Goal: Task Accomplishment & Management: Use online tool/utility

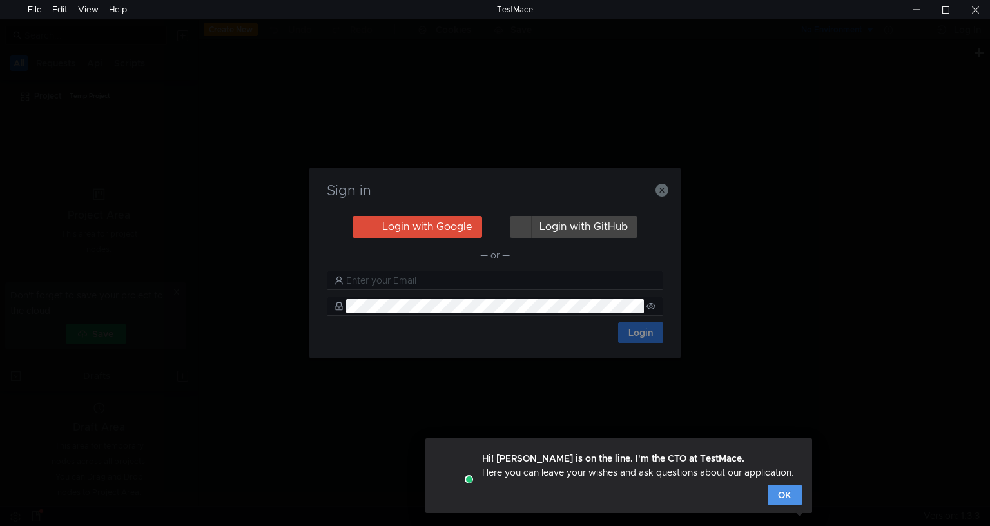
click at [784, 494] on button "OK" at bounding box center [785, 495] width 34 height 21
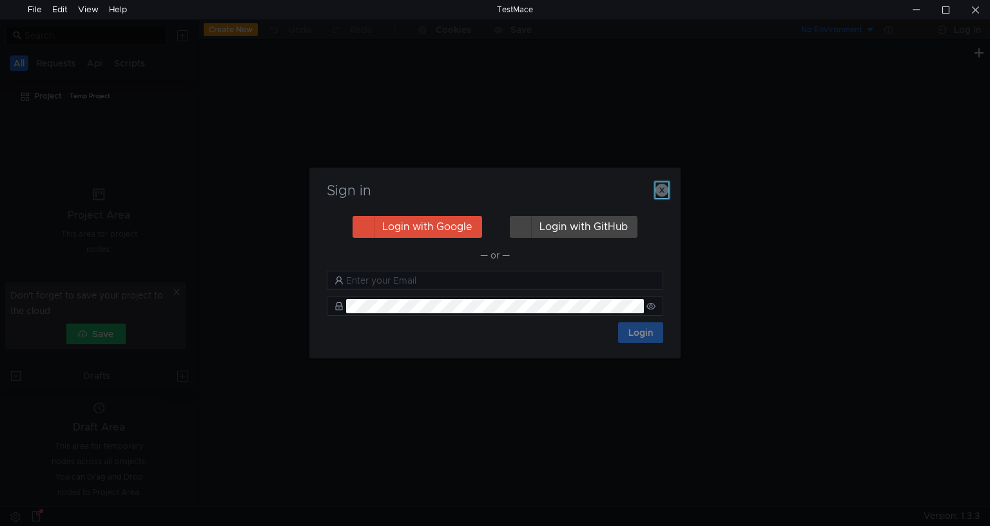
click at [659, 186] on icon "button" at bounding box center [662, 190] width 13 height 13
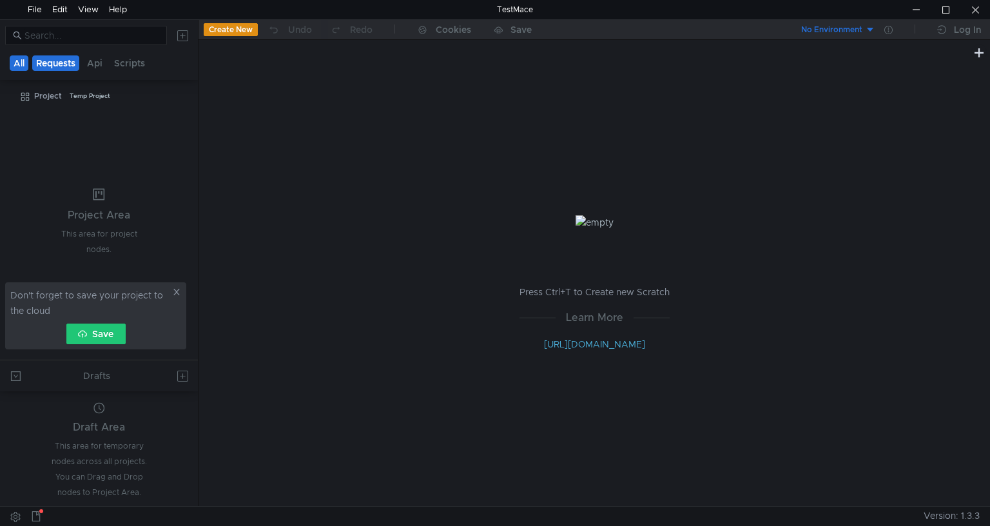
click at [75, 63] on button "Requests" at bounding box center [55, 62] width 47 height 15
click at [241, 34] on button "Create New" at bounding box center [231, 29] width 54 height 13
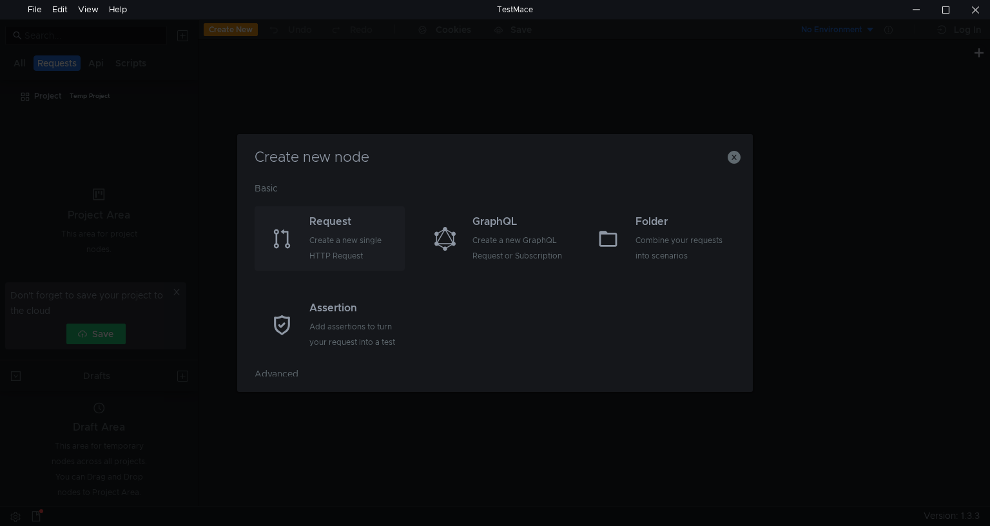
click at [352, 252] on div "Create a new single HTTP Request" at bounding box center [355, 248] width 92 height 31
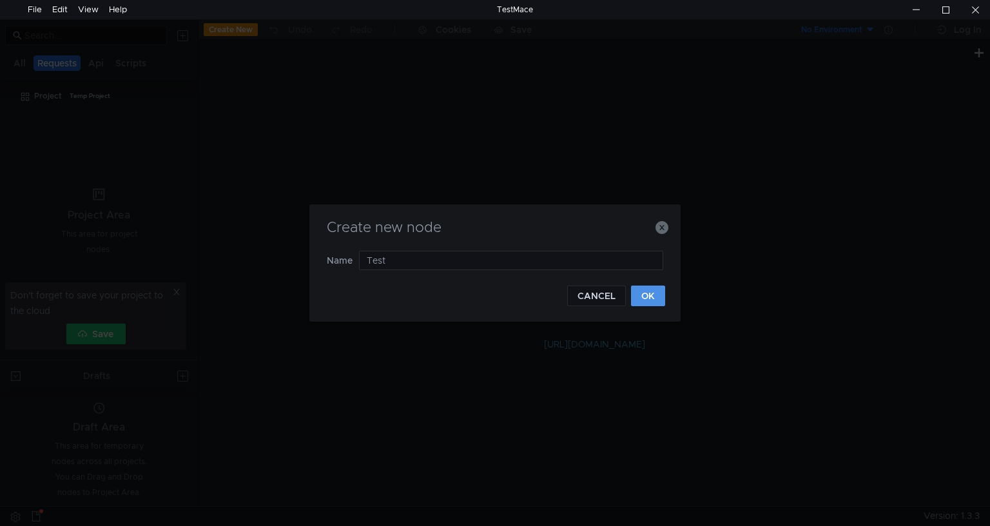
type input "Test"
click at [652, 289] on button "OK" at bounding box center [648, 296] width 34 height 21
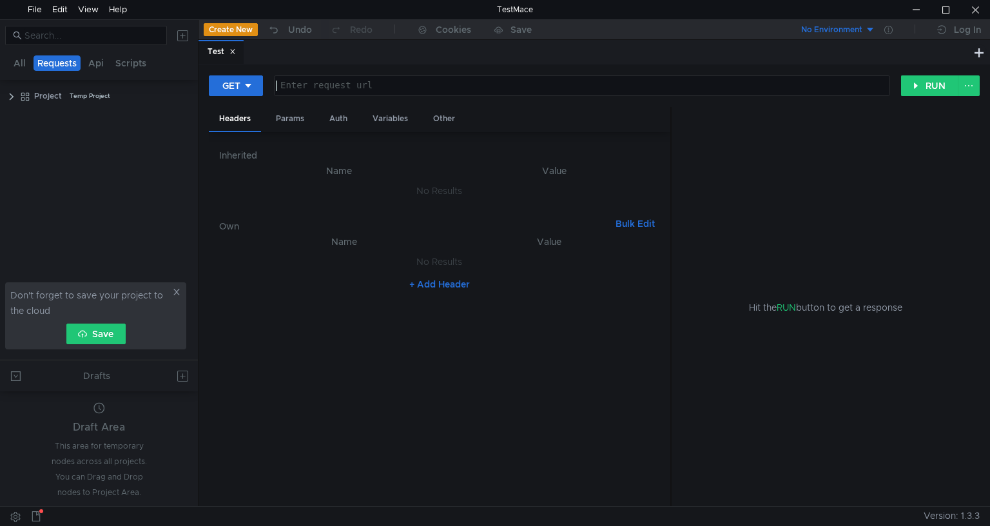
click at [343, 88] on div at bounding box center [580, 96] width 615 height 31
click at [13, 518] on button at bounding box center [15, 516] width 21 height 19
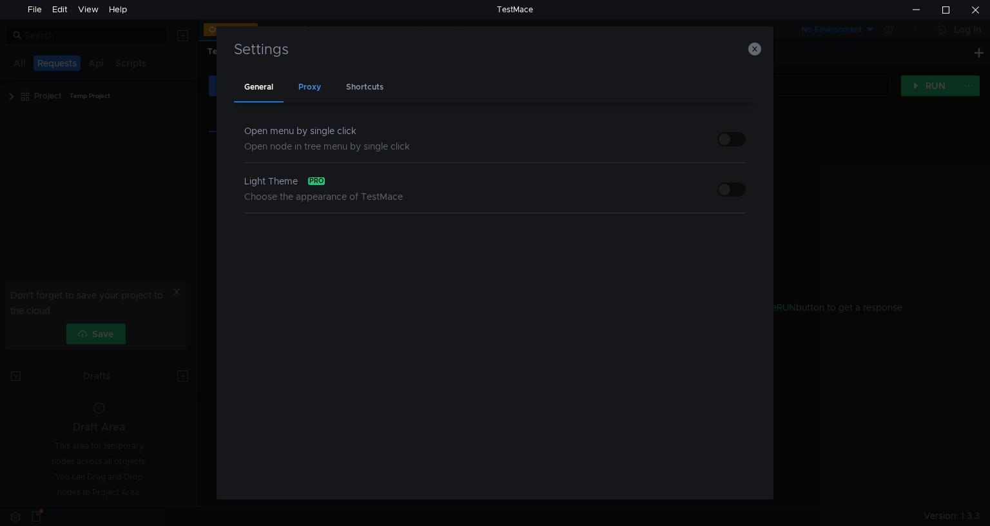
click at [306, 92] on div "Proxy" at bounding box center [309, 88] width 43 height 30
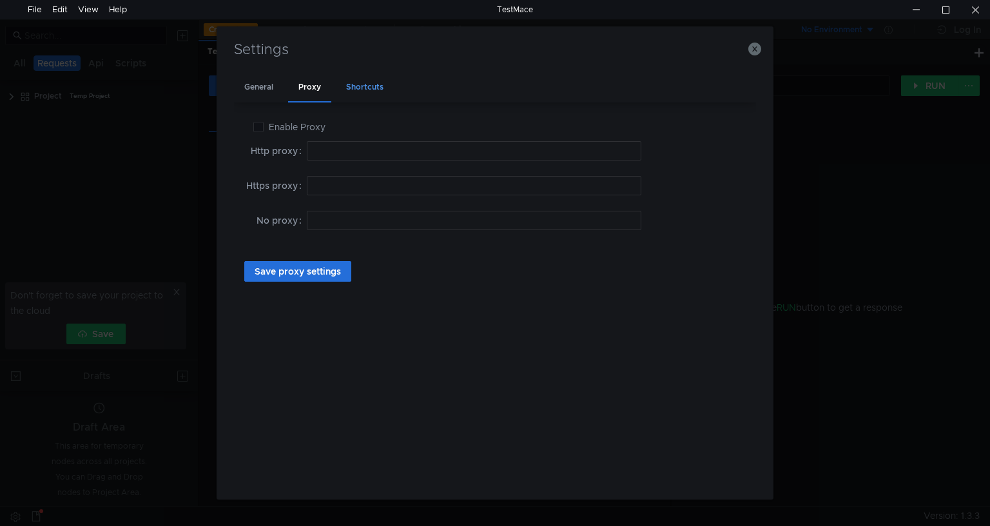
click at [369, 88] on div "Shortcuts" at bounding box center [365, 88] width 58 height 30
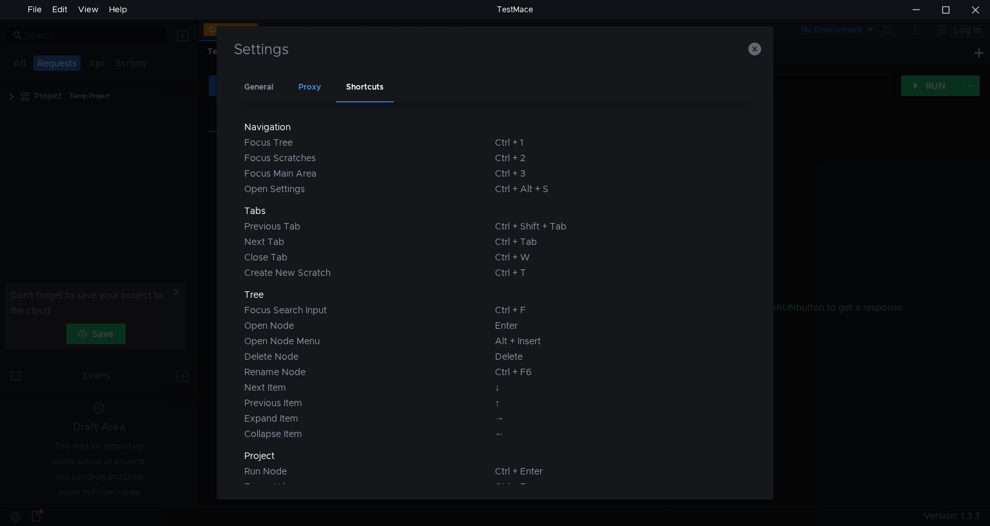
click at [307, 92] on div "Proxy" at bounding box center [309, 88] width 43 height 30
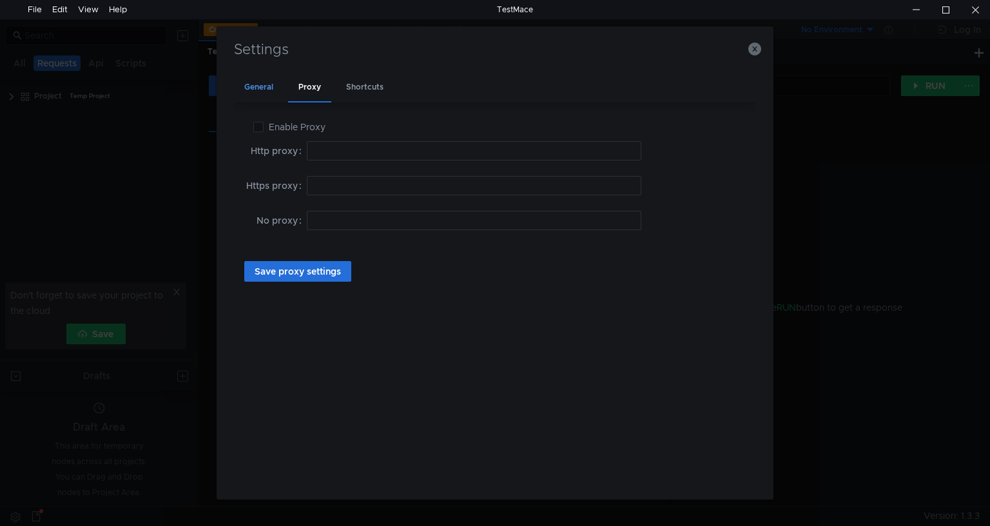
click at [263, 85] on div "General" at bounding box center [259, 88] width 50 height 30
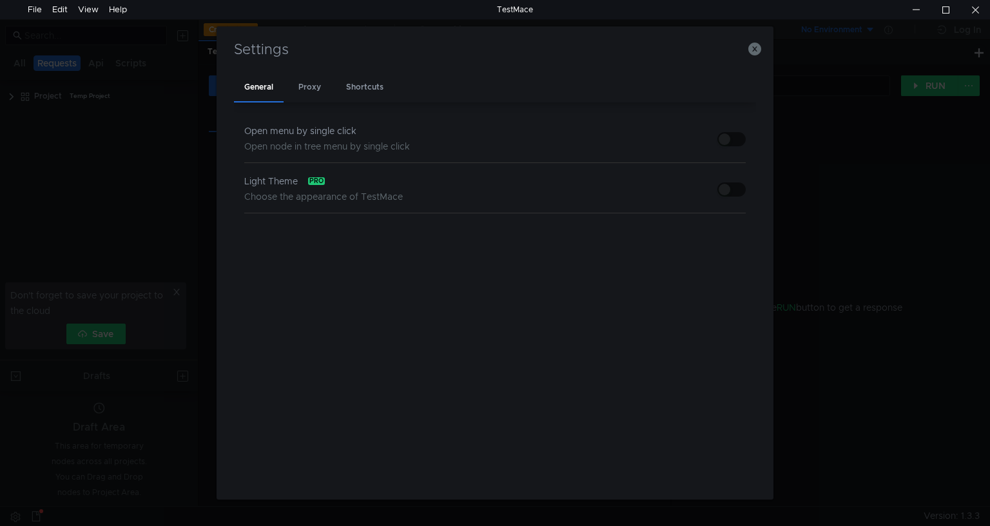
click at [731, 188] on button "button" at bounding box center [732, 189] width 28 height 14
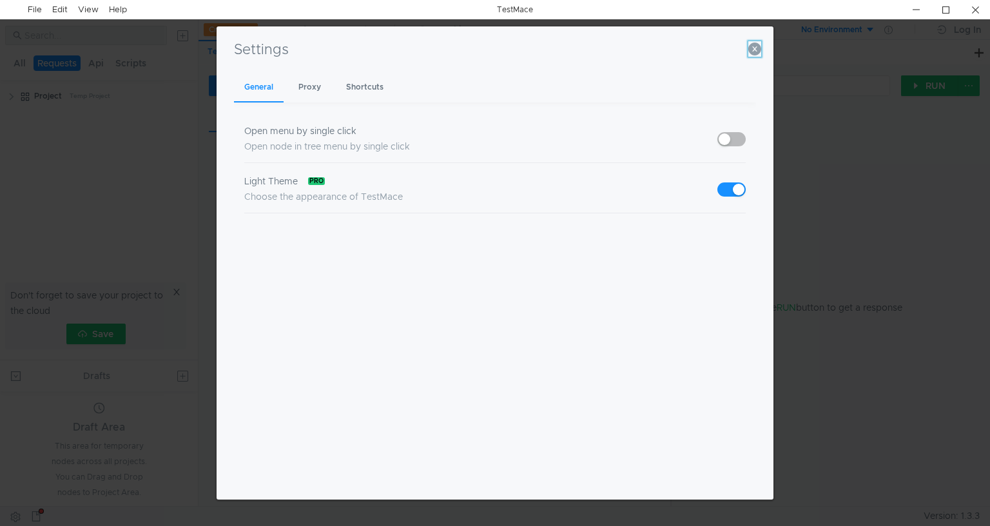
click at [753, 50] on icon "button" at bounding box center [754, 49] width 13 height 13
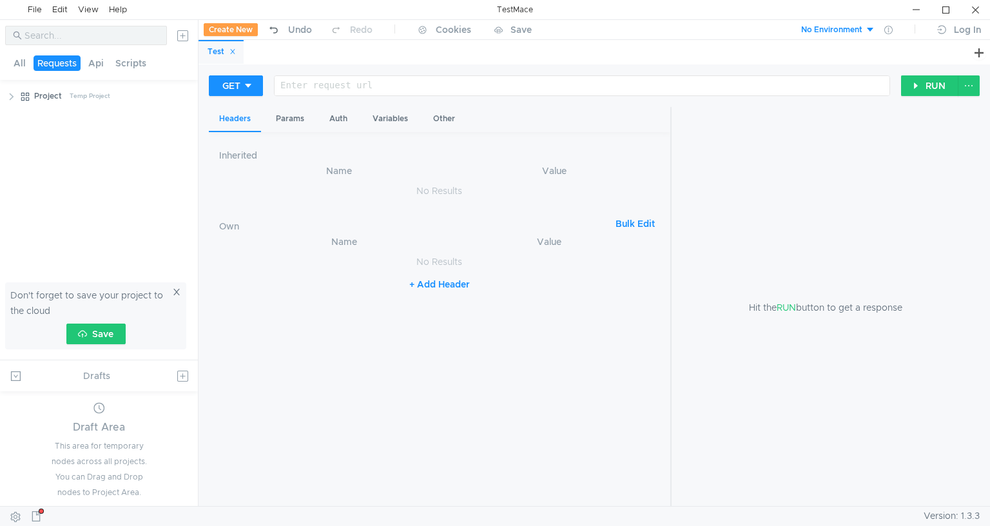
click at [338, 72] on div "GET Enter request url ההההההההההההההההההההההההההההההההההההההההההההההההההההההההה…" at bounding box center [595, 285] width 792 height 442
click at [345, 85] on div at bounding box center [580, 96] width 615 height 31
click at [292, 120] on div "Params" at bounding box center [290, 119] width 49 height 24
click at [351, 114] on div "Auth" at bounding box center [338, 119] width 39 height 24
click at [397, 116] on div "Variables" at bounding box center [390, 119] width 56 height 24
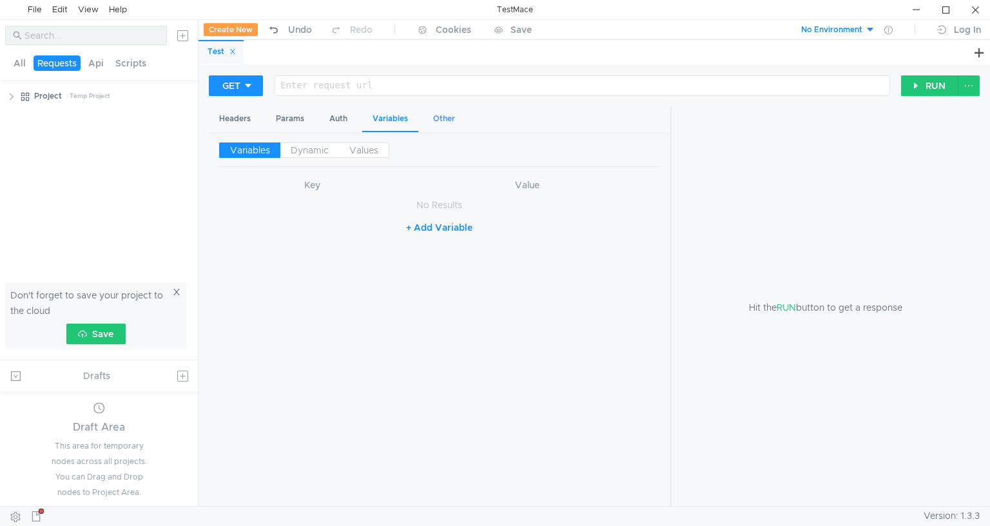
click at [449, 112] on div "Other" at bounding box center [444, 119] width 43 height 24
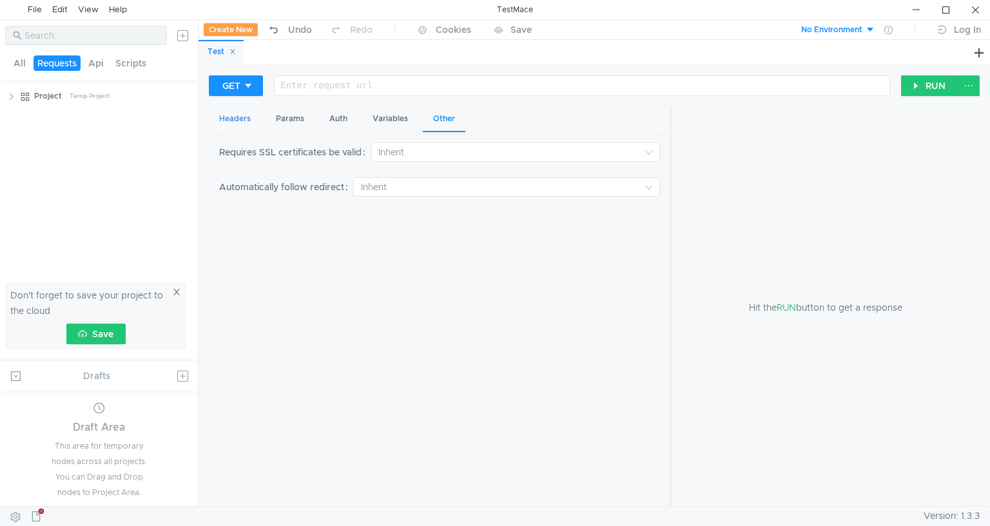
drag, startPoint x: 294, startPoint y: 116, endPoint x: 232, endPoint y: 119, distance: 61.9
click at [292, 116] on div "Params" at bounding box center [290, 119] width 49 height 24
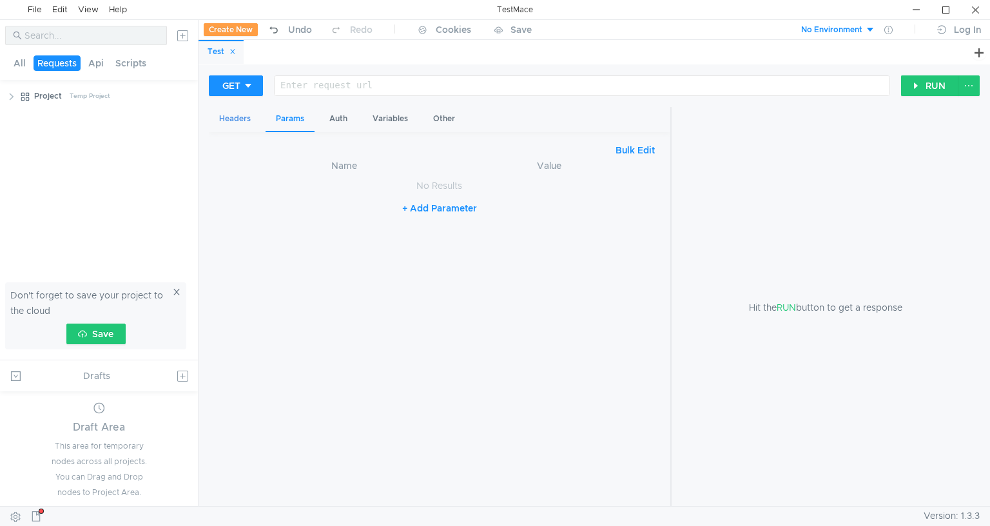
click at [225, 119] on div "Headers" at bounding box center [235, 119] width 52 height 24
click at [291, 95] on div at bounding box center [580, 96] width 615 height 31
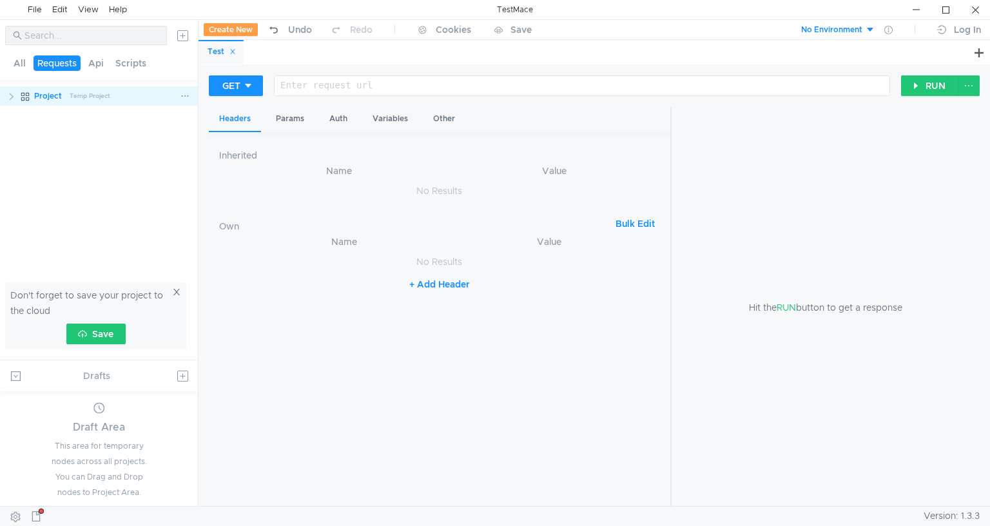
click at [14, 93] on clr-icon at bounding box center [11, 97] width 10 height 10
click at [184, 117] on icon at bounding box center [185, 116] width 9 height 9
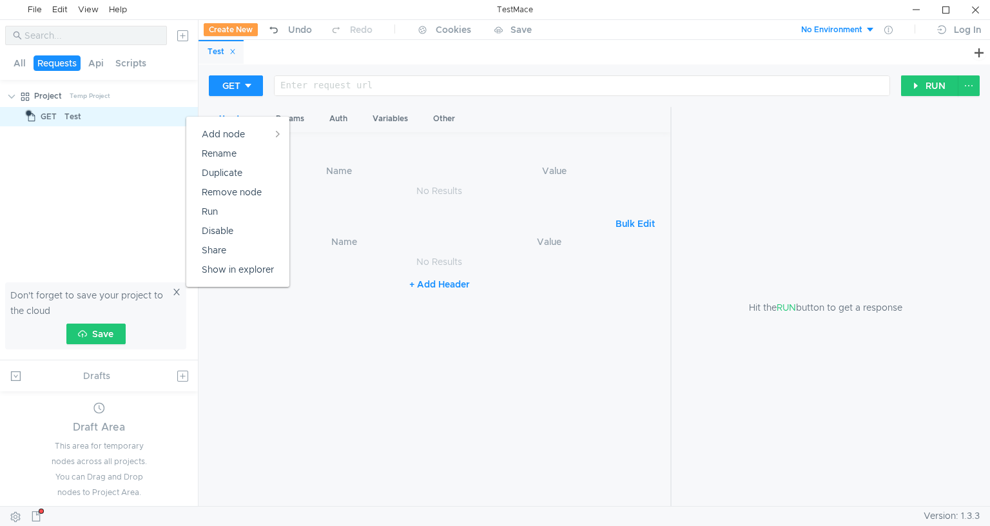
click at [286, 304] on div at bounding box center [495, 263] width 990 height 526
click at [181, 36] on button at bounding box center [182, 35] width 21 height 21
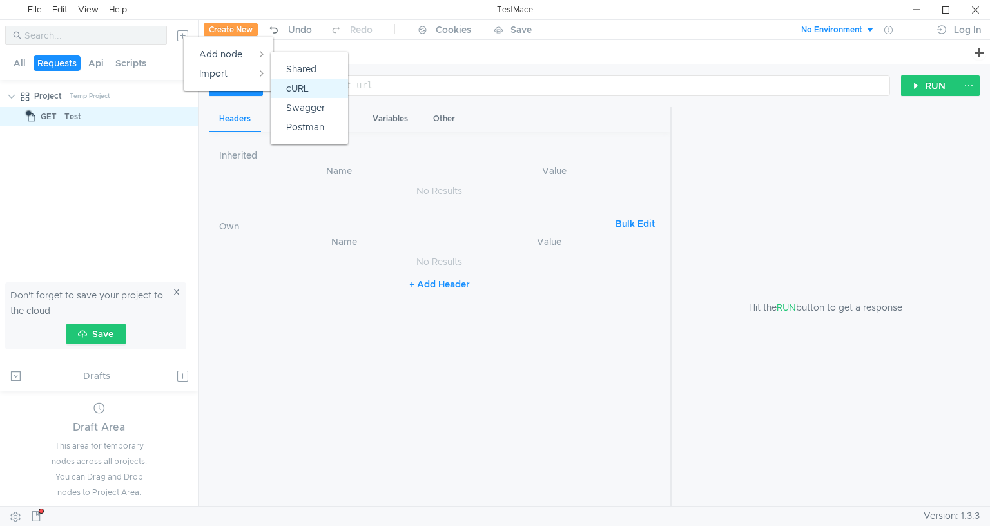
click at [301, 83] on app-tour-anchor "cURL" at bounding box center [297, 88] width 23 height 15
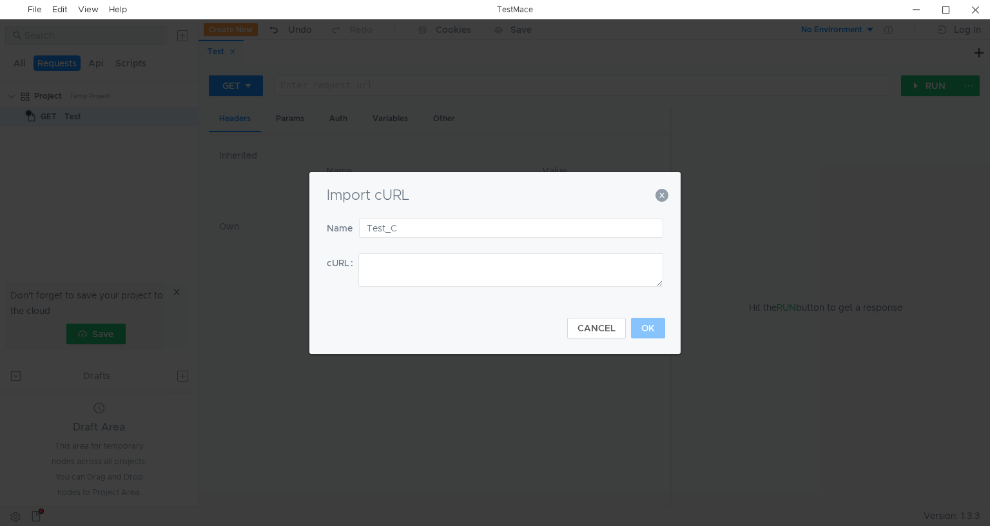
type input "Test_C"
click at [455, 278] on textarea at bounding box center [510, 270] width 305 height 34
paste textarea "curl --location '[URL][DOMAIN_NAME]' \ --header 'Content-Type: application/x-ww…"
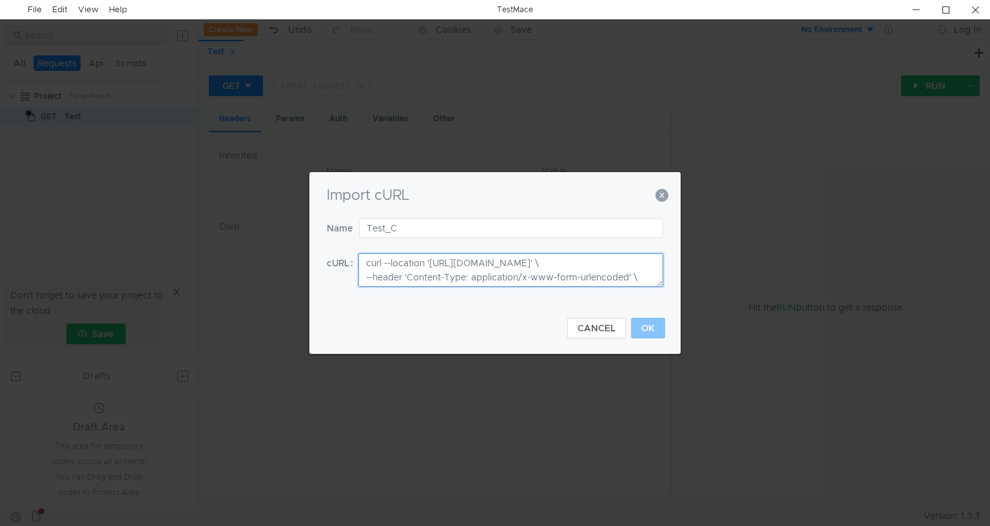
scroll to position [80, 0]
type textarea "curl --location '[URL][DOMAIN_NAME]' \ --header 'Content-Type: application/x-ww…"
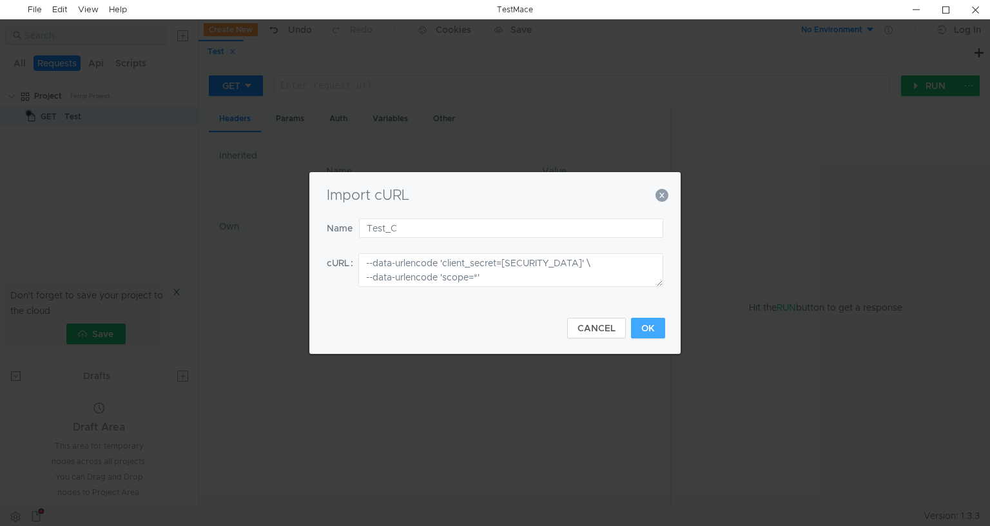
click at [641, 330] on button "OK" at bounding box center [648, 328] width 34 height 21
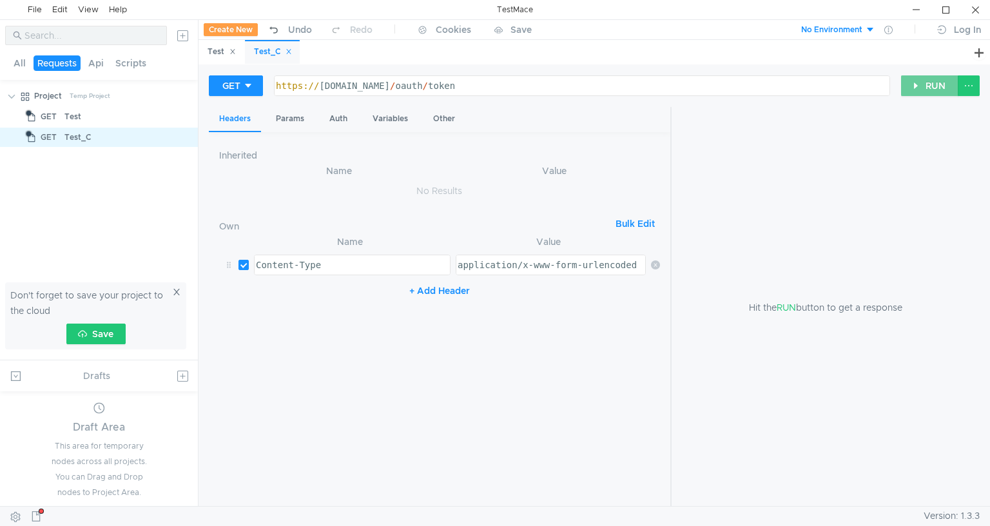
click at [920, 92] on button "RUN" at bounding box center [929, 85] width 57 height 21
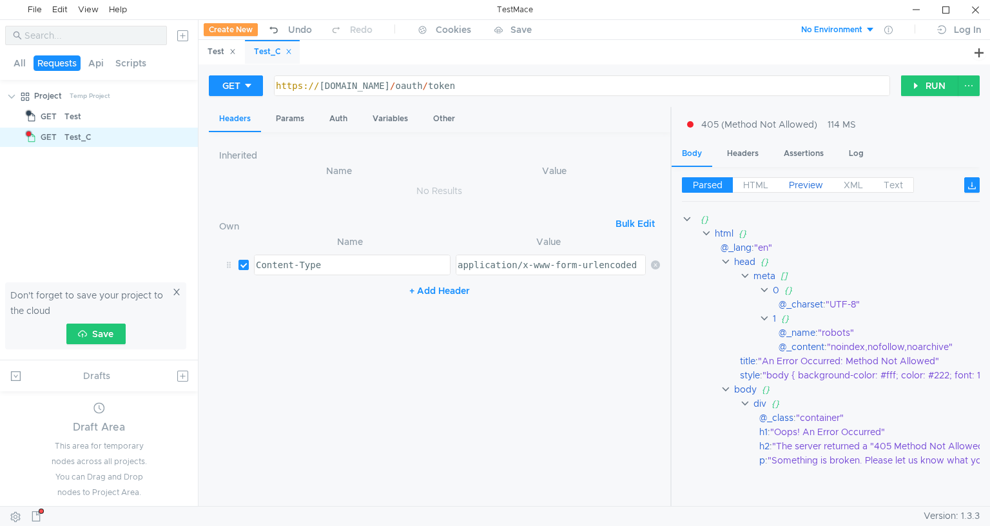
click at [810, 183] on span "Preview" at bounding box center [806, 185] width 34 height 12
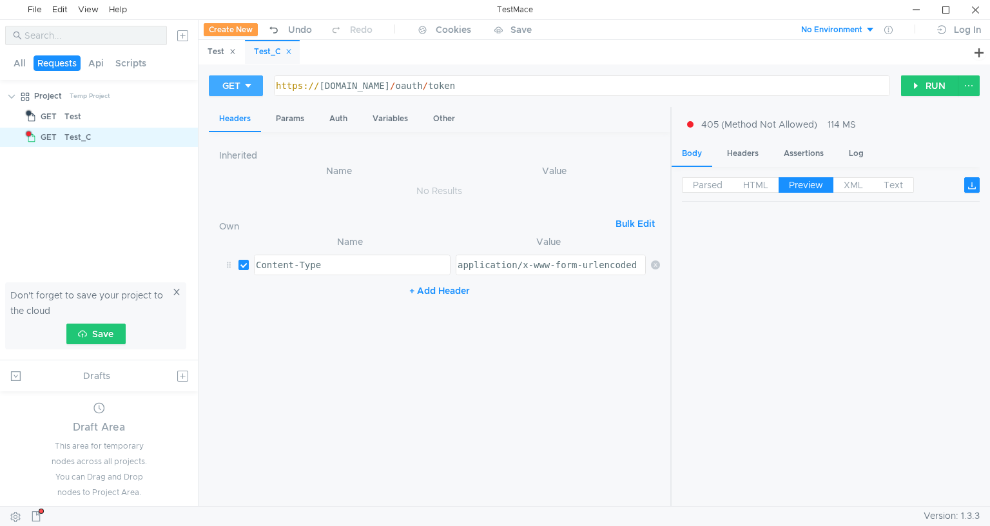
click at [253, 81] on button "GET" at bounding box center [236, 85] width 54 height 21
click at [237, 135] on li "POST" at bounding box center [237, 133] width 56 height 21
click at [912, 88] on button "RUN" at bounding box center [929, 85] width 57 height 21
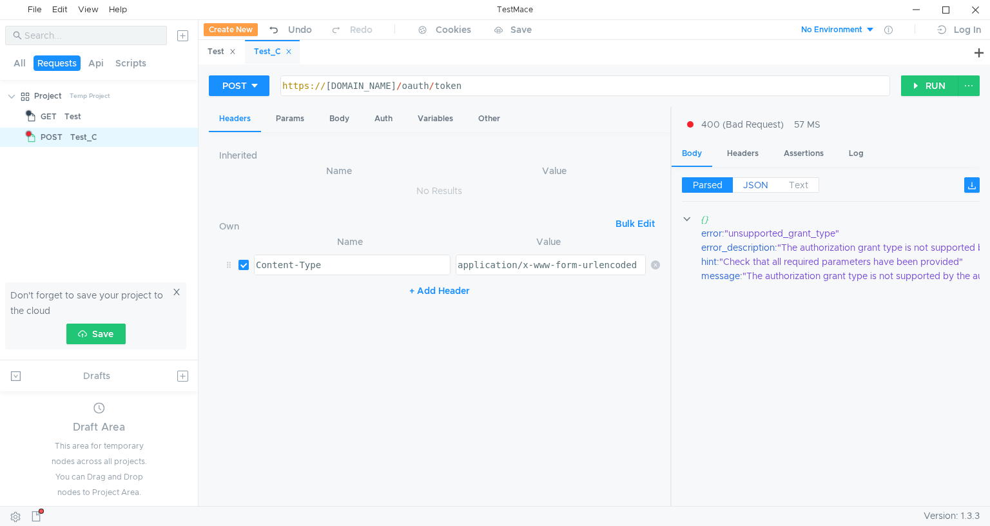
click at [767, 182] on span "JSON" at bounding box center [755, 185] width 25 height 12
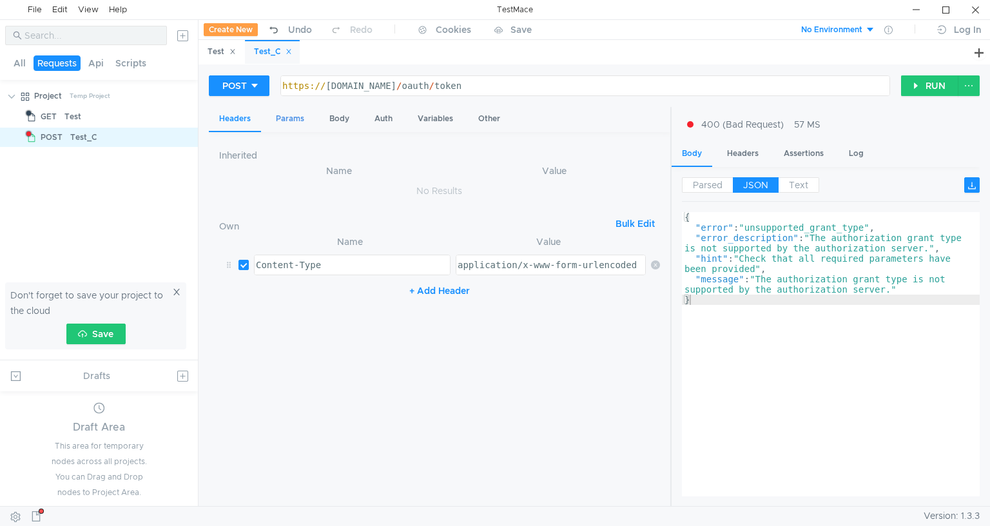
click at [300, 111] on div "Params" at bounding box center [290, 119] width 49 height 24
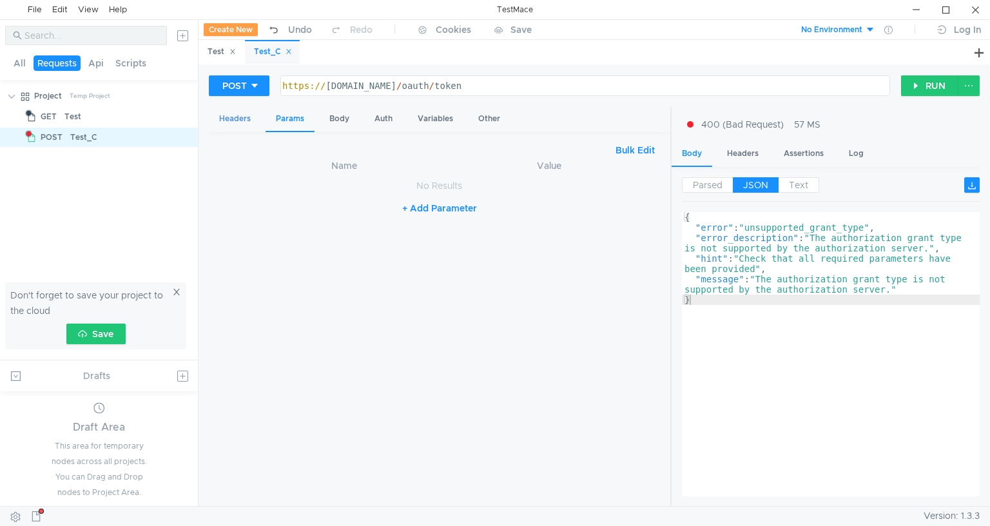
click at [240, 119] on div "Headers" at bounding box center [235, 119] width 52 height 24
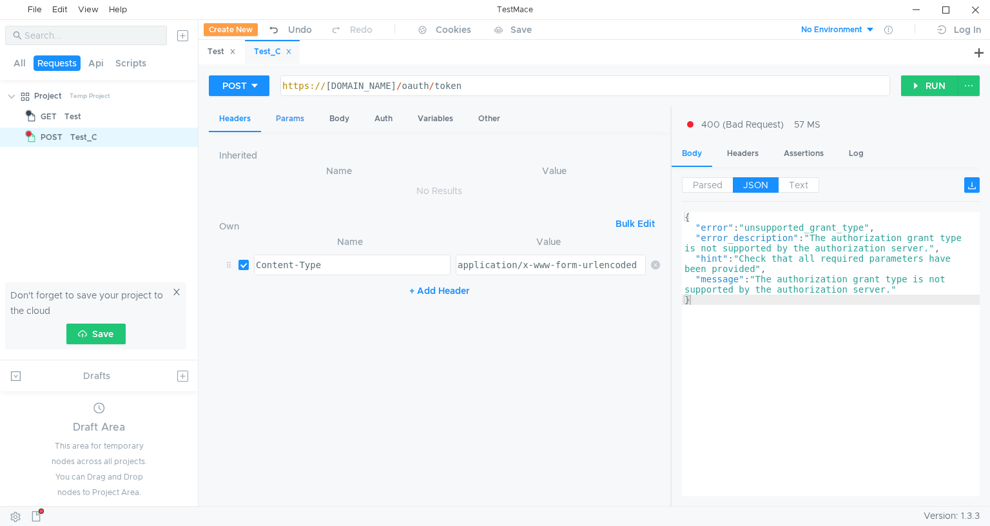
click at [284, 118] on div "Params" at bounding box center [290, 119] width 49 height 24
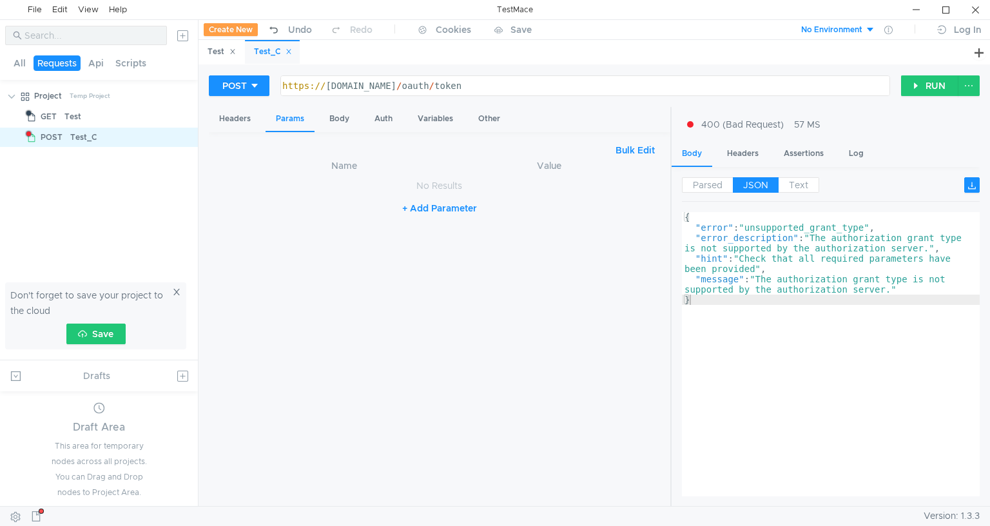
click at [415, 204] on button "+ Add Parameter" at bounding box center [439, 207] width 85 height 15
click at [393, 199] on td "ההההההההההההההההההההההההההההההההההההההההההההההההההההההההההההההההההההההההההההההה…" at bounding box center [350, 188] width 202 height 31
click at [394, 188] on div at bounding box center [350, 199] width 195 height 31
paste textarea "grant_type"
type textarea "grant_type"
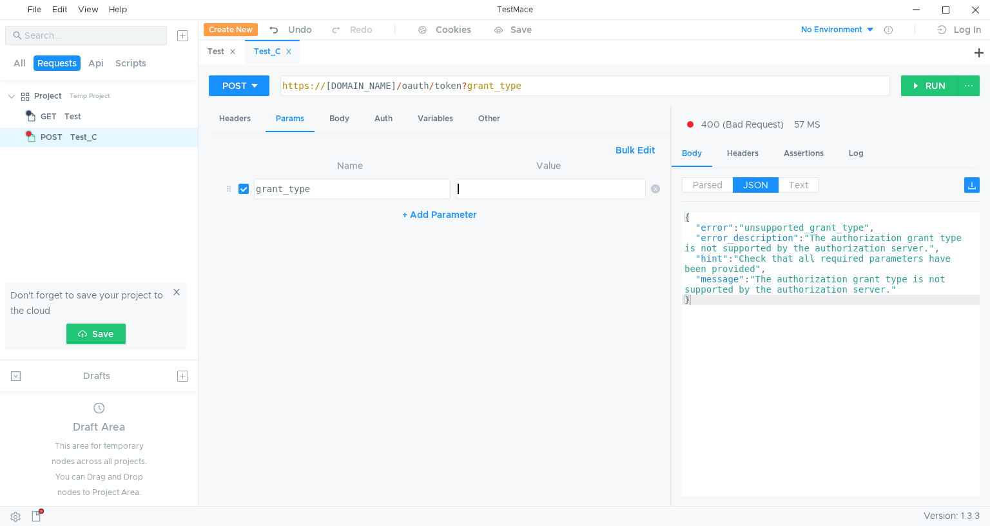
click at [494, 187] on div at bounding box center [550, 199] width 190 height 31
paste textarea "client_credentials"
type textarea "client_credentials"
click at [475, 207] on button "+ Add Parameter" at bounding box center [439, 214] width 85 height 15
click at [340, 215] on div at bounding box center [350, 230] width 195 height 31
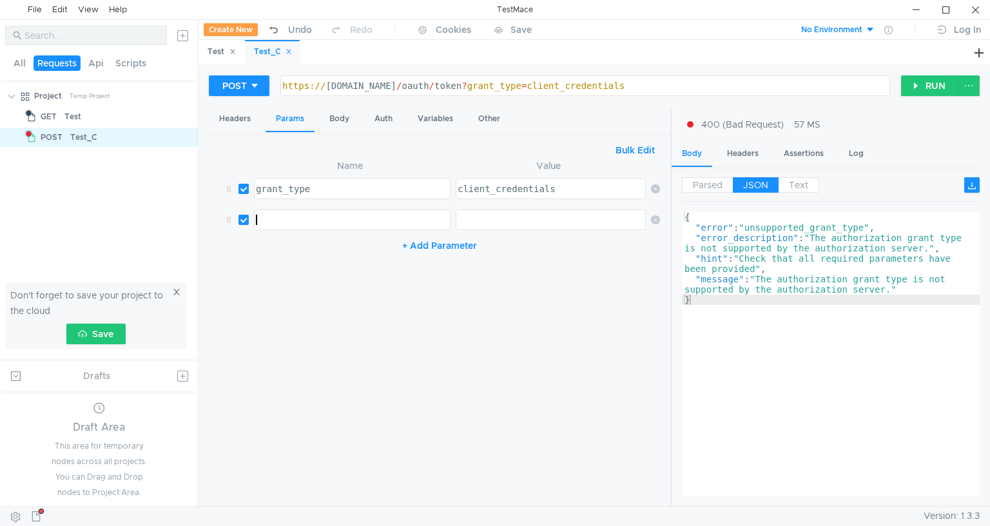
paste textarea "client_id"
type textarea "client_id"
click at [472, 242] on button "+ Add Parameter" at bounding box center [439, 245] width 85 height 15
click at [418, 244] on button "+ Add Parameter" at bounding box center [439, 245] width 85 height 15
click at [370, 255] on div at bounding box center [350, 261] width 195 height 31
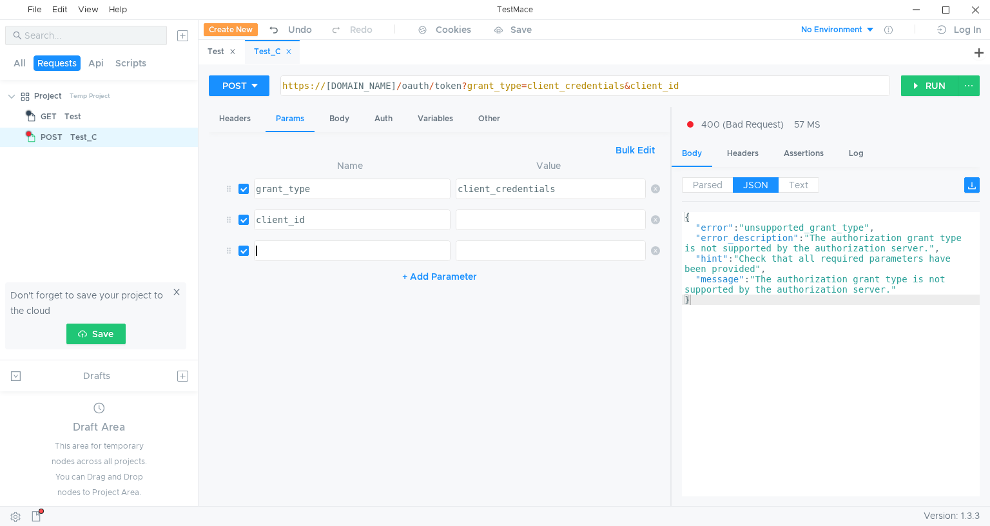
paste textarea "client_secret"
type textarea "client_secret"
click at [442, 273] on button "+ Add Parameter" at bounding box center [439, 276] width 85 height 15
click at [490, 246] on div at bounding box center [550, 261] width 190 height 31
paste textarea "4QFo4XN2UH8vcJ53j9BFPdPkN93NOdOfqg8jiWVT"
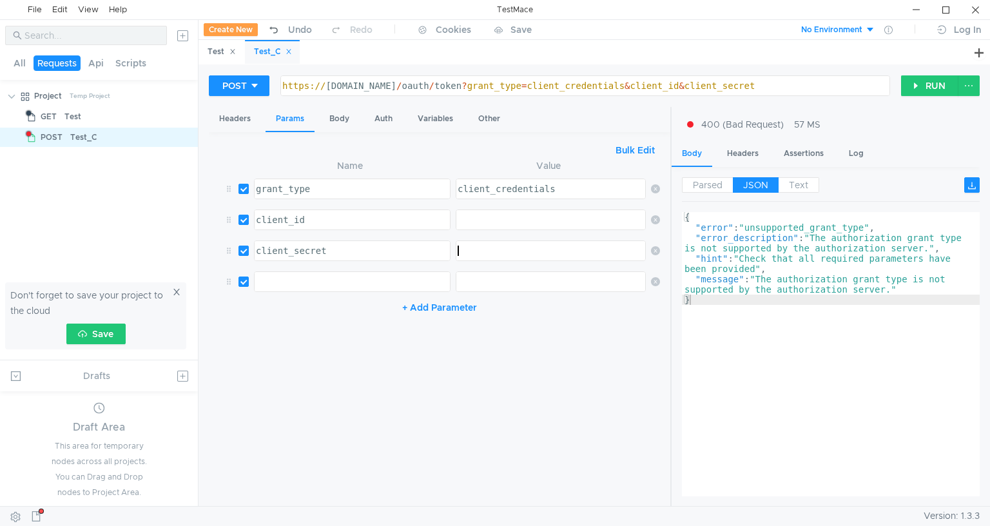
type textarea "4QFo4XN2UH8vcJ53j9BFPdPkN93NOdOfqg8jiWVT"
click at [494, 217] on div at bounding box center [550, 230] width 190 height 31
type textarea "3"
click at [473, 281] on div at bounding box center [550, 292] width 190 height 31
click at [392, 277] on div at bounding box center [350, 292] width 195 height 31
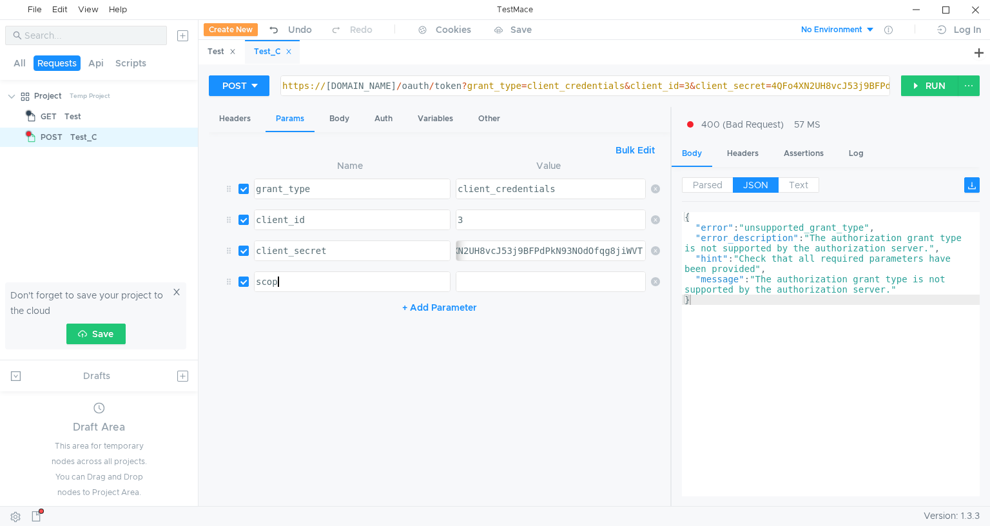
scroll to position [0, 1]
type textarea "scope"
click at [523, 281] on div at bounding box center [550, 292] width 190 height 31
type textarea "*"
click at [951, 82] on button "RUN" at bounding box center [929, 85] width 57 height 21
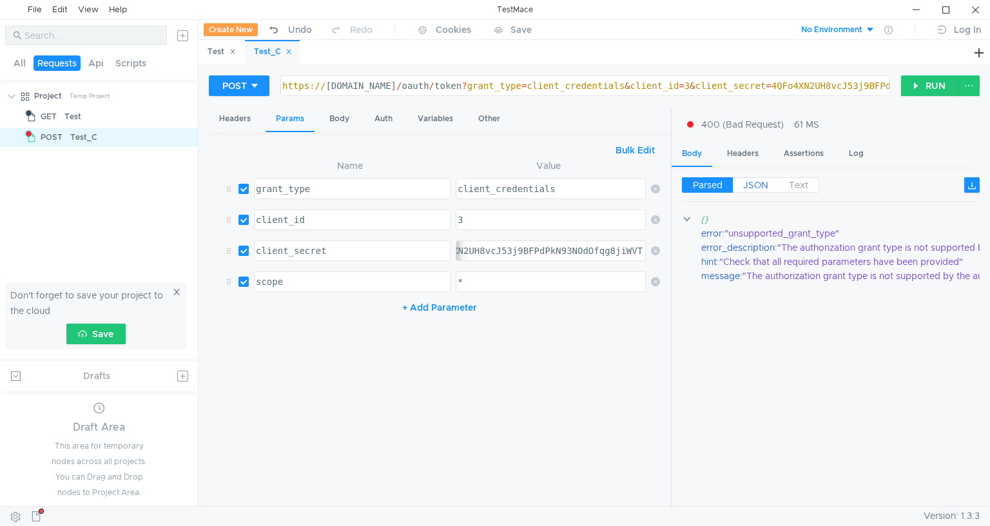
click at [756, 181] on span "JSON" at bounding box center [755, 185] width 25 height 12
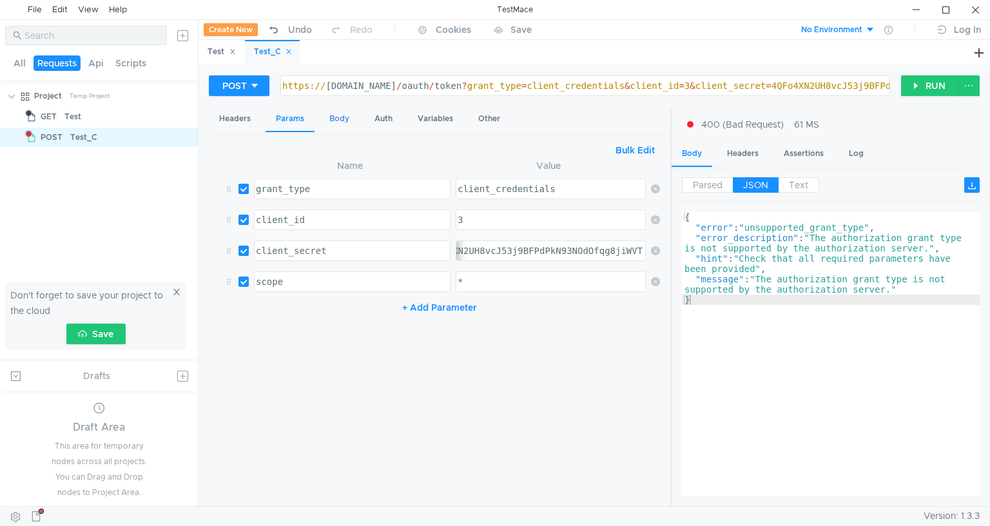
click at [335, 121] on div "Body" at bounding box center [339, 119] width 41 height 24
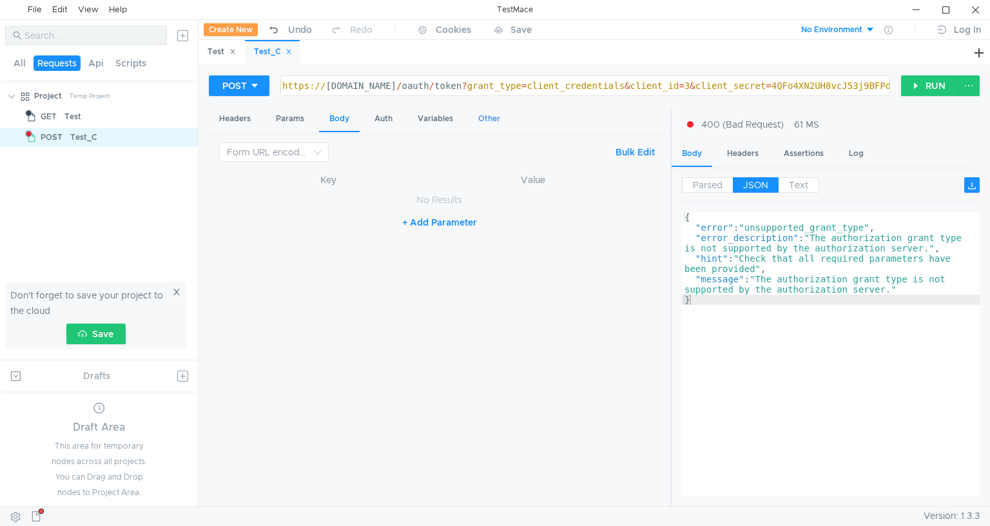
click at [480, 112] on div "Other" at bounding box center [489, 119] width 43 height 24
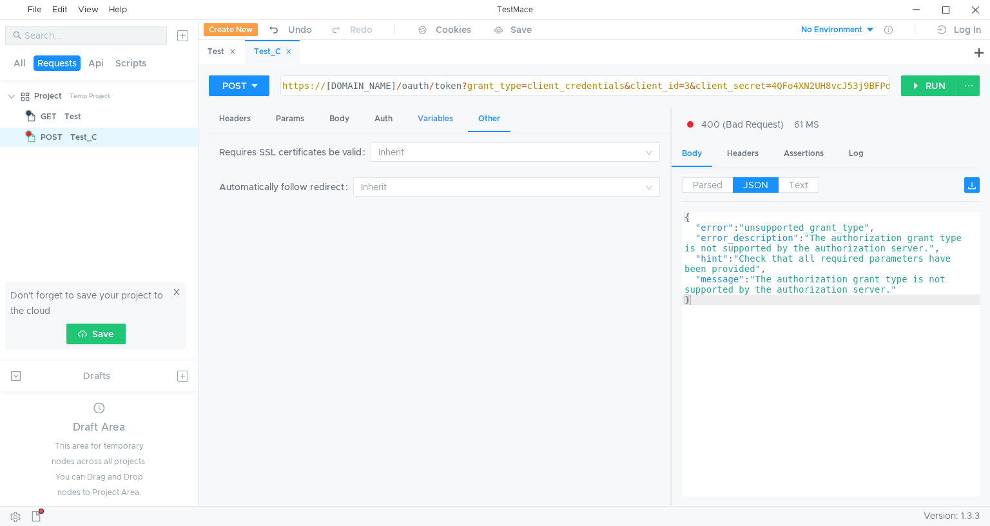
click at [440, 120] on div "Variables" at bounding box center [435, 119] width 56 height 24
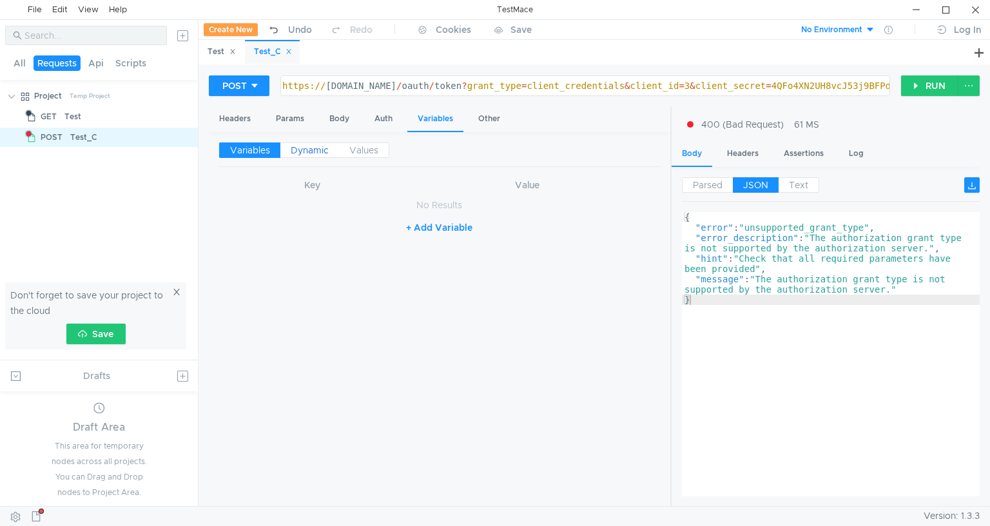
click at [316, 151] on span "Dynamic" at bounding box center [310, 150] width 38 height 12
click at [360, 150] on span "Values" at bounding box center [363, 150] width 29 height 12
click at [392, 121] on div "Auth" at bounding box center [383, 119] width 39 height 24
click at [333, 125] on div "Body" at bounding box center [339, 119] width 41 height 24
click at [395, 114] on div "Auth" at bounding box center [383, 119] width 39 height 24
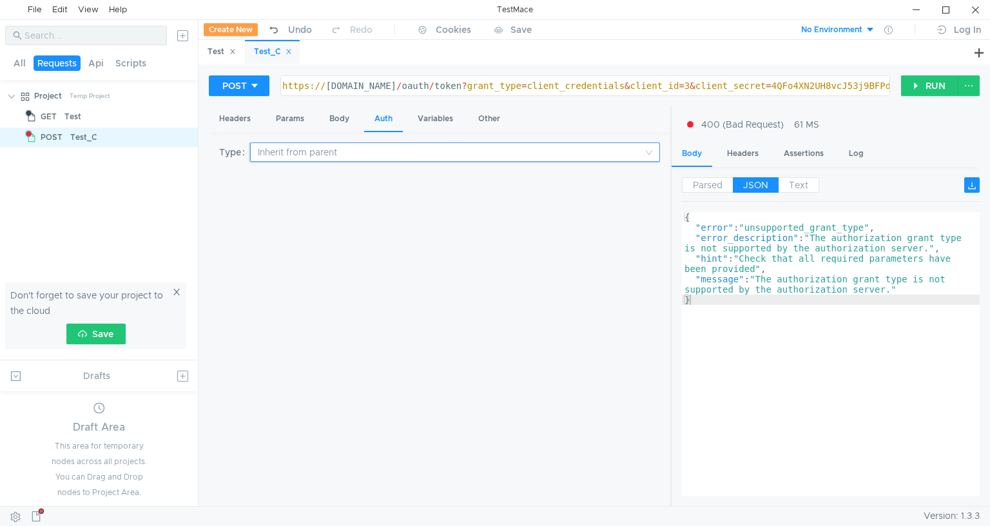
click at [409, 148] on input at bounding box center [451, 152] width 386 height 18
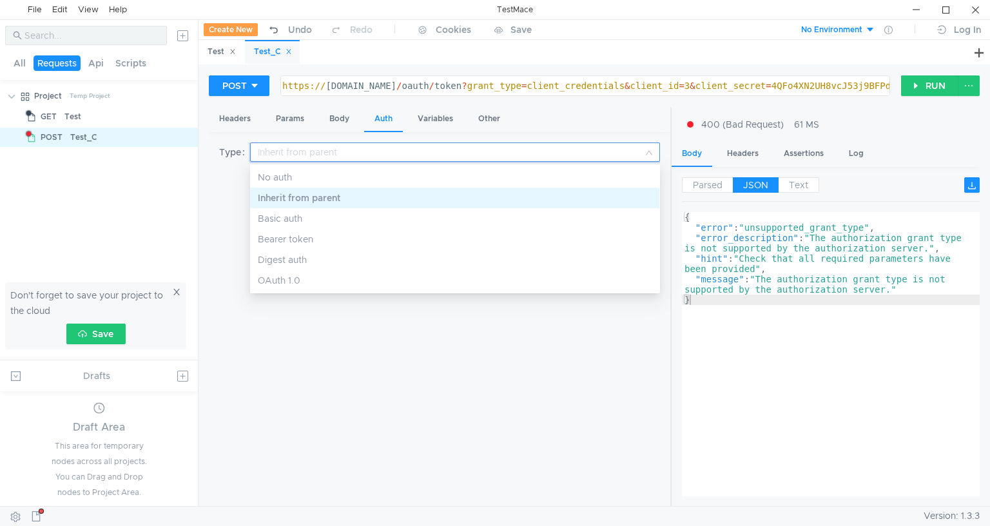
click at [330, 119] on div at bounding box center [495, 263] width 990 height 526
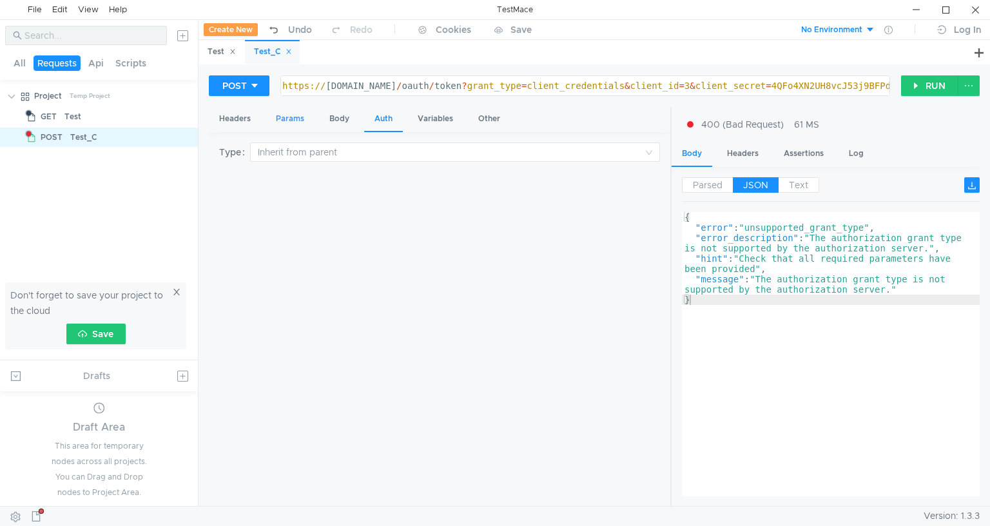
click at [296, 114] on div "Params" at bounding box center [290, 119] width 49 height 24
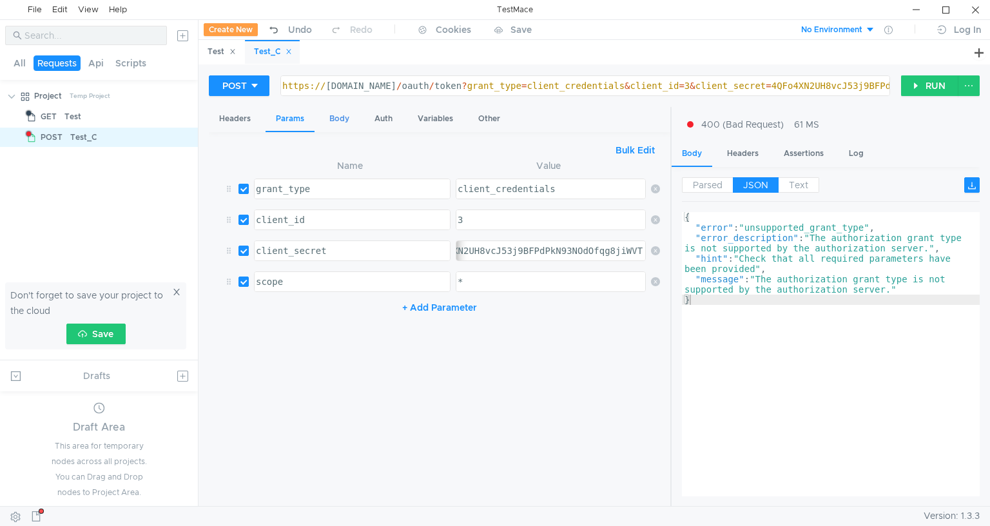
click at [337, 121] on div "Body" at bounding box center [339, 119] width 41 height 24
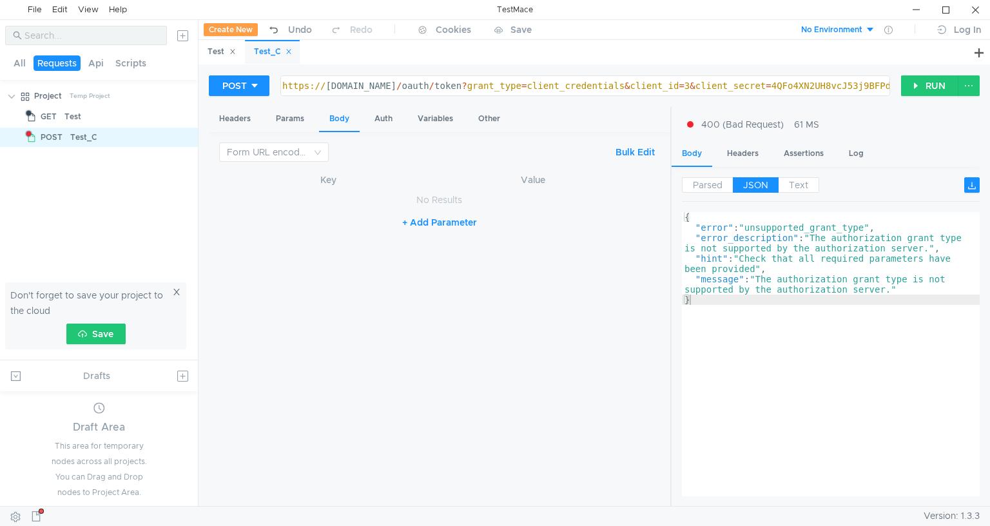
click at [625, 155] on button "Bulk Edit" at bounding box center [635, 151] width 50 height 15
click at [437, 229] on div at bounding box center [439, 344] width 441 height 344
click at [624, 151] on button "Table Edit" at bounding box center [632, 151] width 55 height 15
click at [296, 204] on td "No Results" at bounding box center [439, 200] width 441 height 24
click at [302, 204] on td "No Results" at bounding box center [439, 200] width 441 height 24
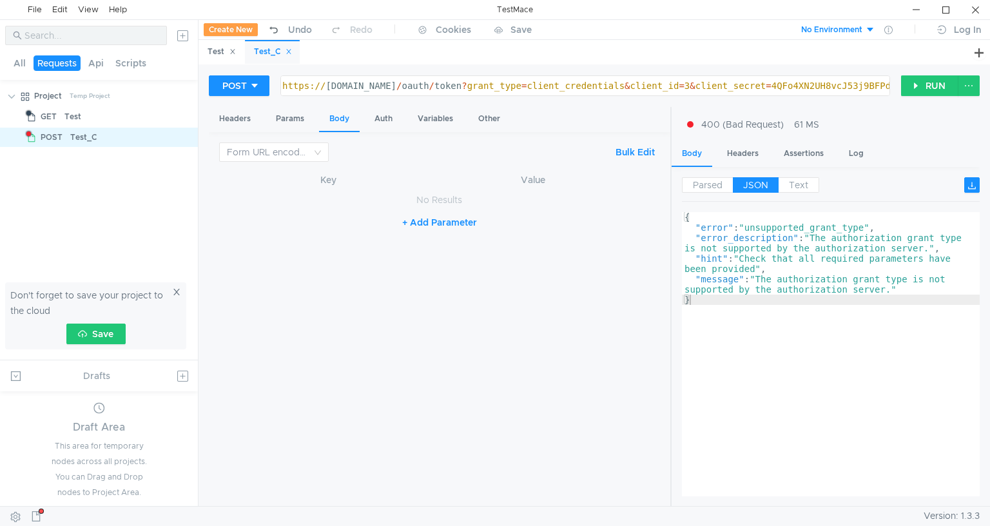
click at [302, 204] on td "No Results" at bounding box center [439, 200] width 441 height 24
click at [415, 219] on button "+ Add Parameter" at bounding box center [439, 222] width 85 height 15
click at [335, 200] on div at bounding box center [316, 213] width 126 height 31
paste textarea "grant_type"
type textarea "grant_type"
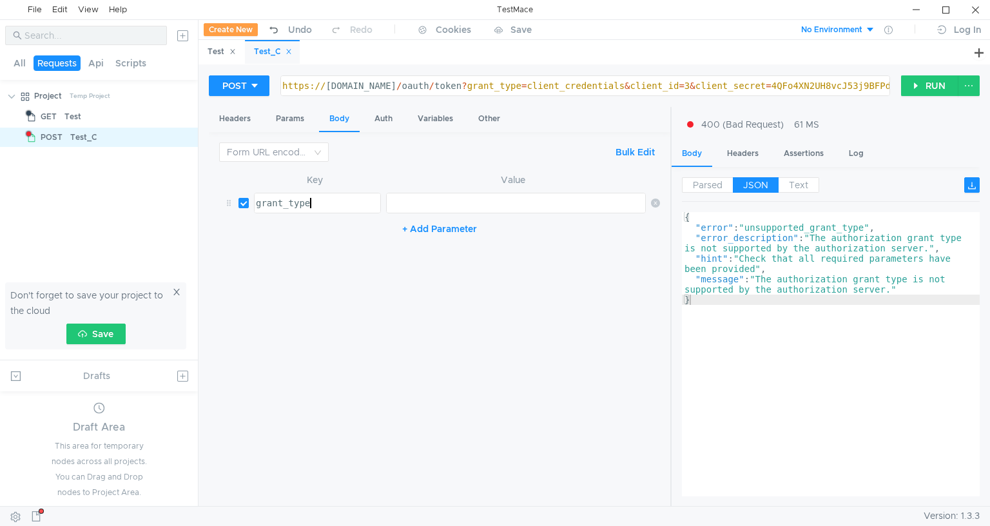
click at [450, 202] on div at bounding box center [515, 213] width 259 height 31
paste textarea "client_credentials"
type textarea "client_credentials"
click at [431, 229] on button "+ Add Parameter" at bounding box center [439, 228] width 85 height 15
click at [341, 231] on div at bounding box center [316, 244] width 126 height 31
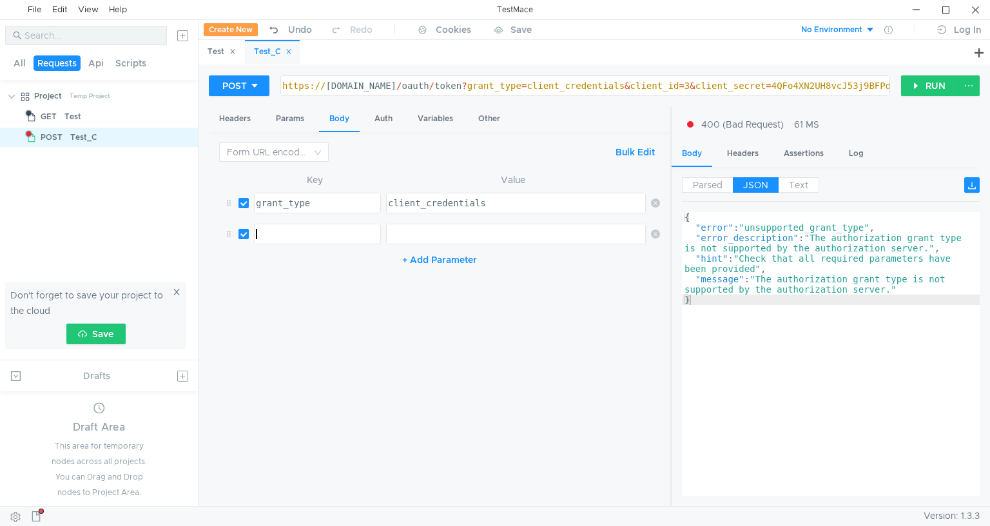
paste textarea "client_id"
type textarea "client_id"
click at [439, 260] on button "+ Add Parameter" at bounding box center [439, 259] width 85 height 15
click at [313, 271] on div at bounding box center [316, 275] width 126 height 31
paste textarea "client_secret"
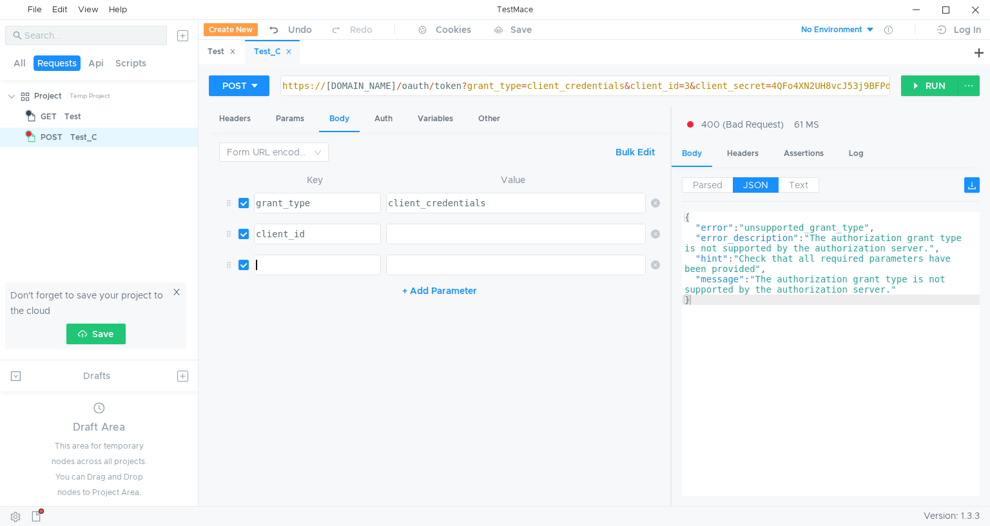
type textarea "client_secret"
click at [421, 267] on div at bounding box center [515, 275] width 259 height 31
paste textarea "4QFo4XN2UH8vcJ53j9BFPdPkN93NOdOfqg8jiWVT"
type textarea "4QFo4XN2UH8vcJ53j9BFPdPkN93NOdOfqg8jiWVT"
click at [416, 289] on button "+ Add Parameter" at bounding box center [439, 290] width 85 height 15
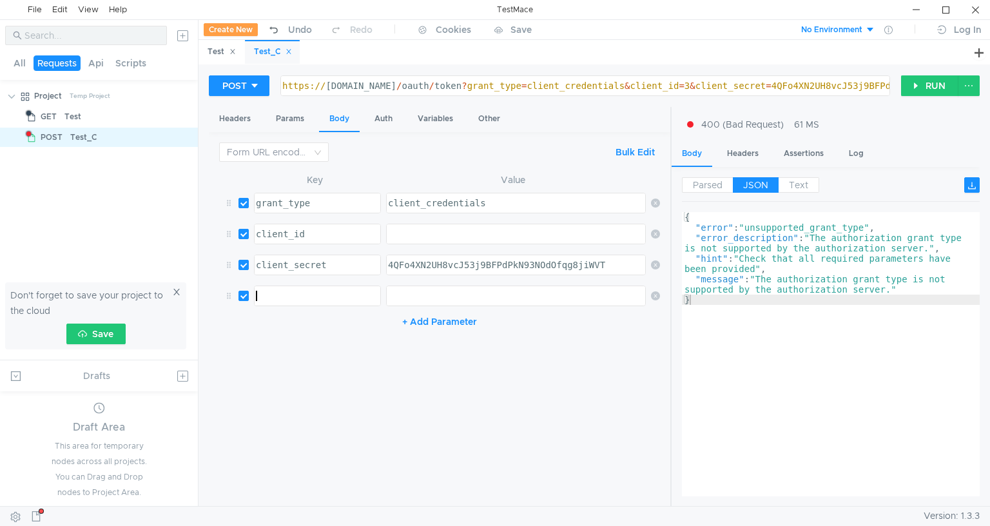
click at [348, 297] on div at bounding box center [316, 306] width 126 height 31
type textarea "scope"
click at [487, 293] on div at bounding box center [515, 306] width 259 height 31
type textarea "*"
click at [918, 84] on button "RUN" at bounding box center [929, 85] width 57 height 21
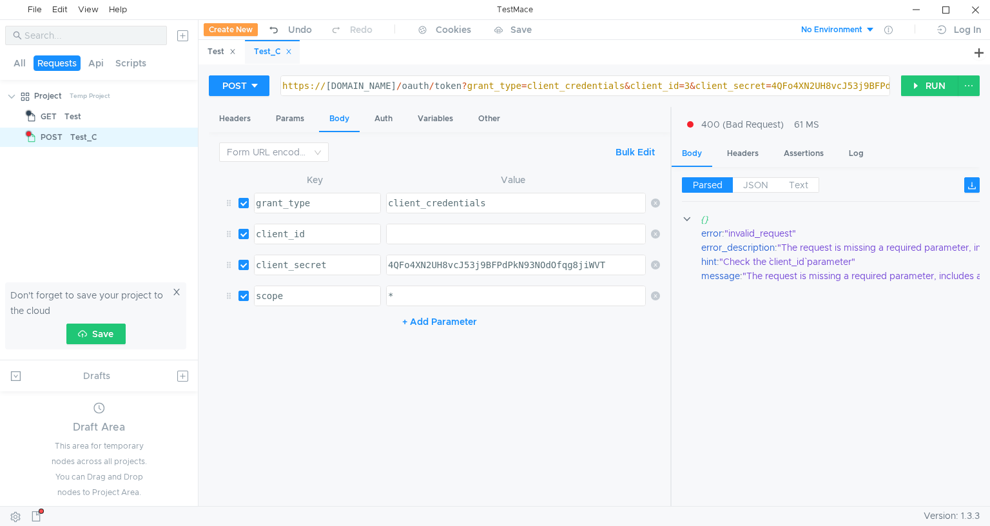
click at [423, 239] on div at bounding box center [515, 244] width 259 height 31
type textarea "3"
click at [920, 89] on button "RUN" at bounding box center [929, 85] width 57 height 21
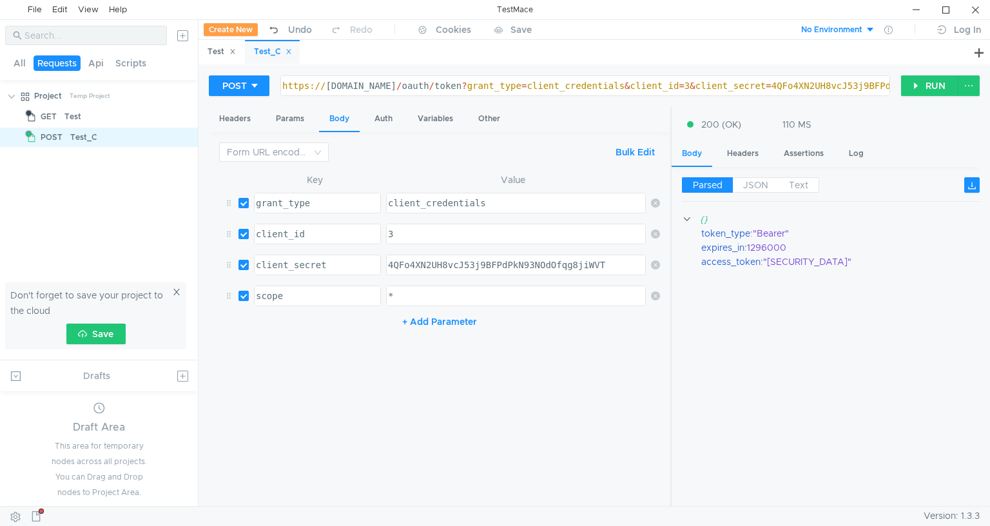
click at [744, 193] on div "Parsed JSON Text" at bounding box center [831, 189] width 298 height 24
click at [747, 186] on span "JSON" at bounding box center [755, 185] width 25 height 12
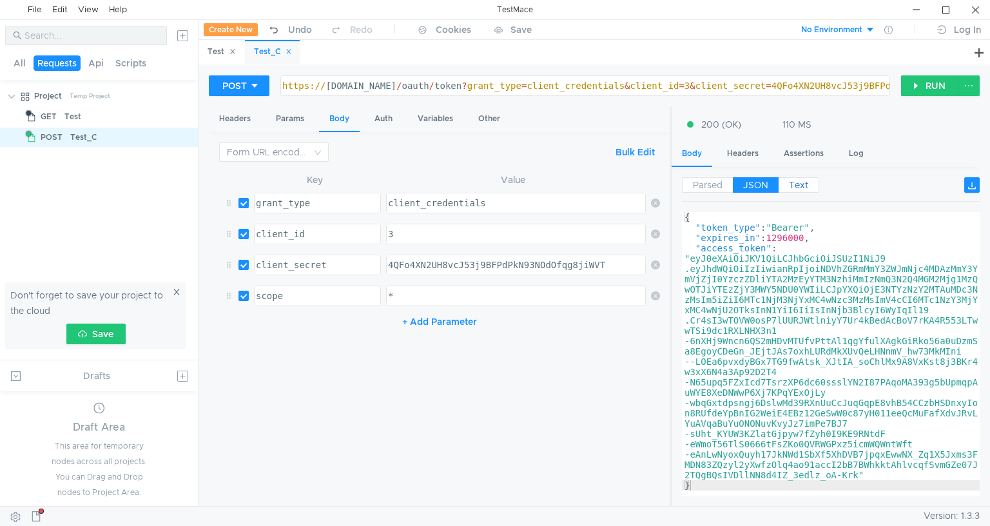
click at [802, 190] on label "Text" at bounding box center [799, 184] width 41 height 15
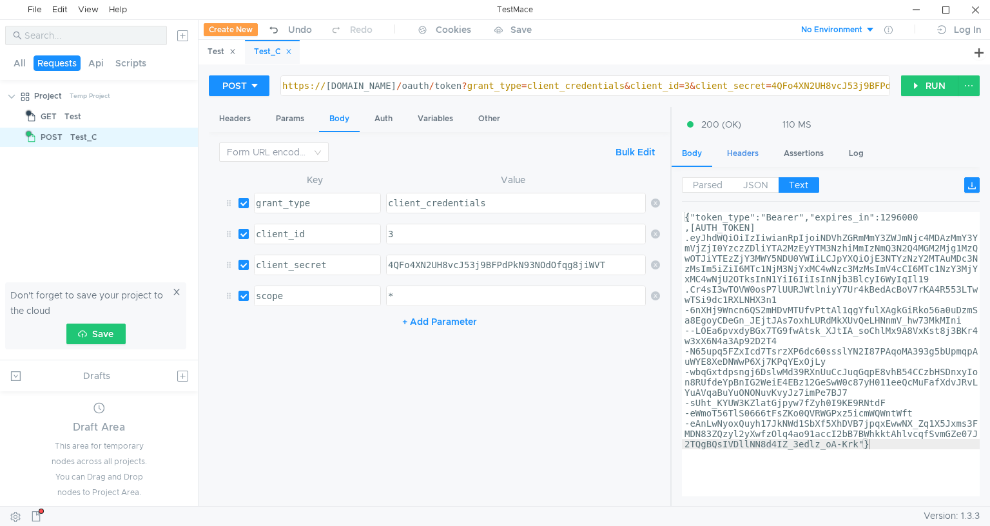
click at [747, 157] on div "Headers" at bounding box center [743, 154] width 52 height 24
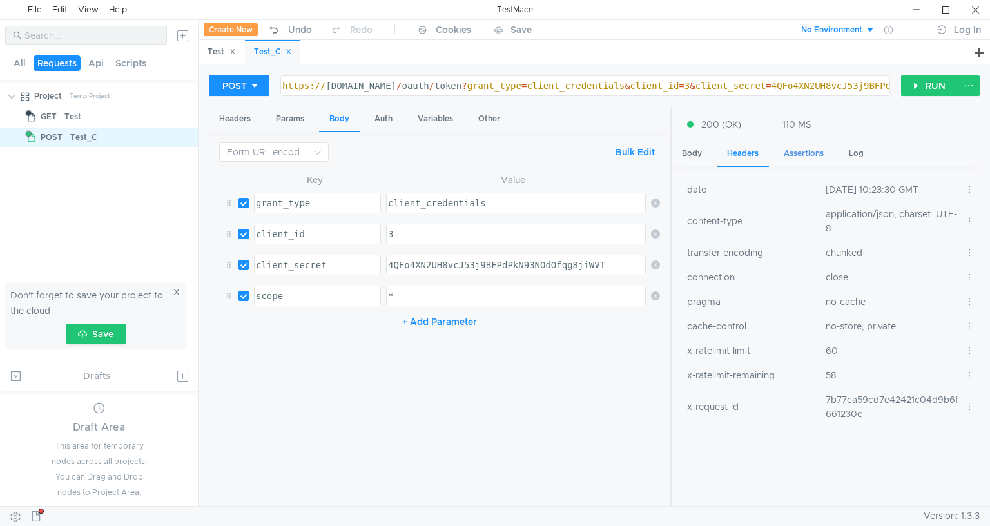
click at [795, 151] on div "Assertions" at bounding box center [804, 154] width 61 height 24
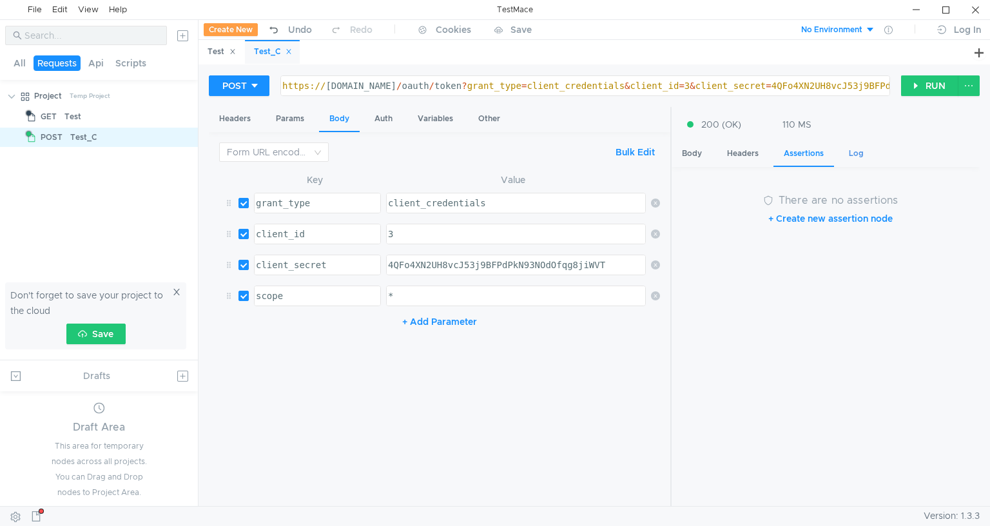
click at [859, 153] on div "Log" at bounding box center [856, 154] width 35 height 24
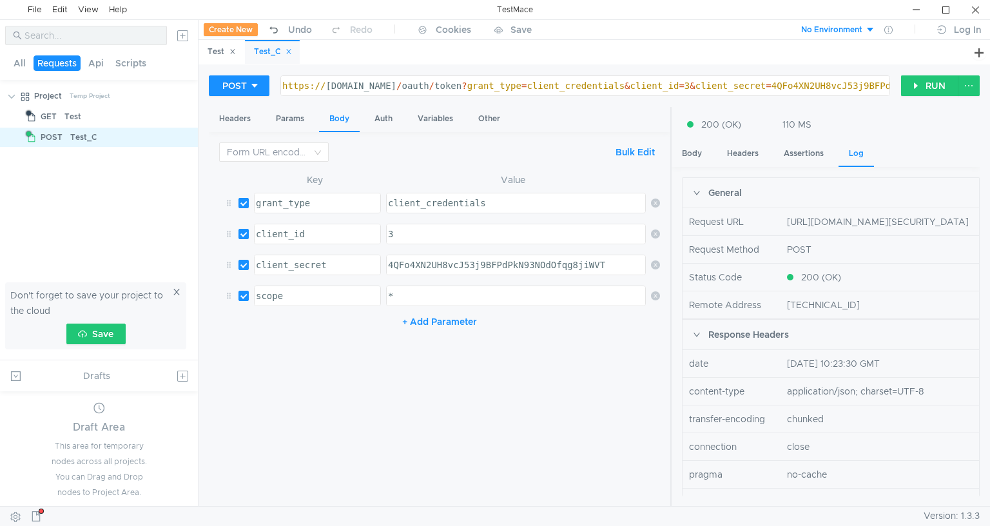
click at [175, 292] on icon at bounding box center [176, 292] width 9 height 9
